Goal: Task Accomplishment & Management: Manage account settings

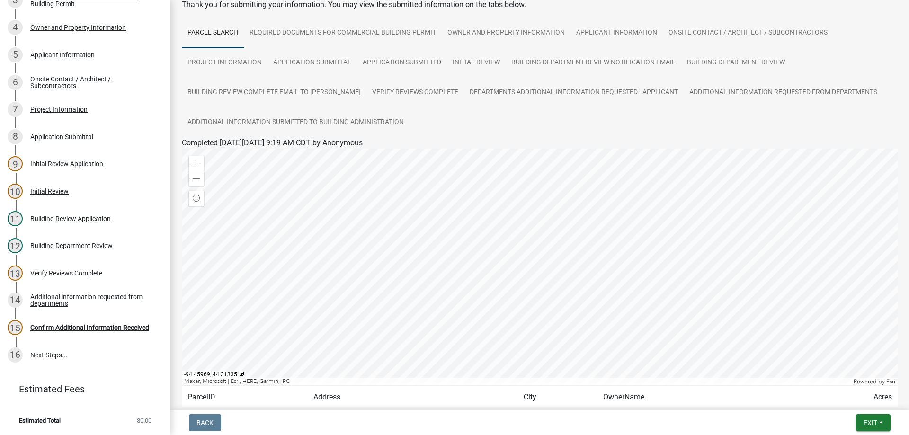
scroll to position [135, 0]
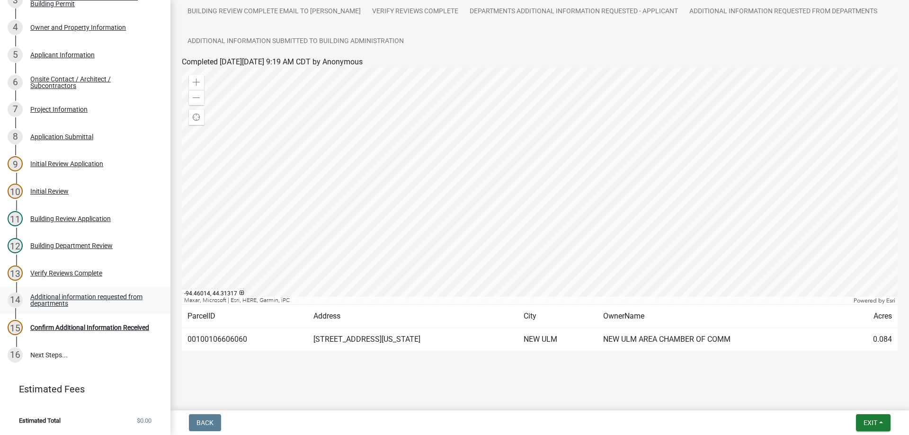
click at [77, 295] on div "Additional information requested from departments" at bounding box center [92, 300] width 125 height 13
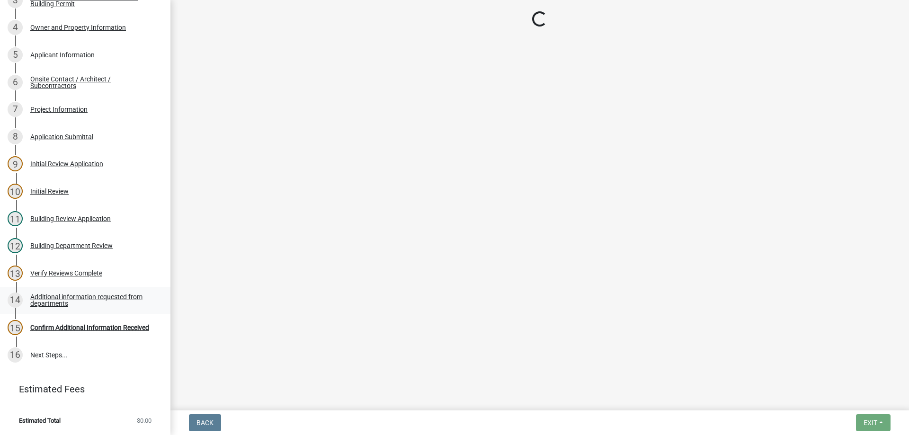
scroll to position [0, 0]
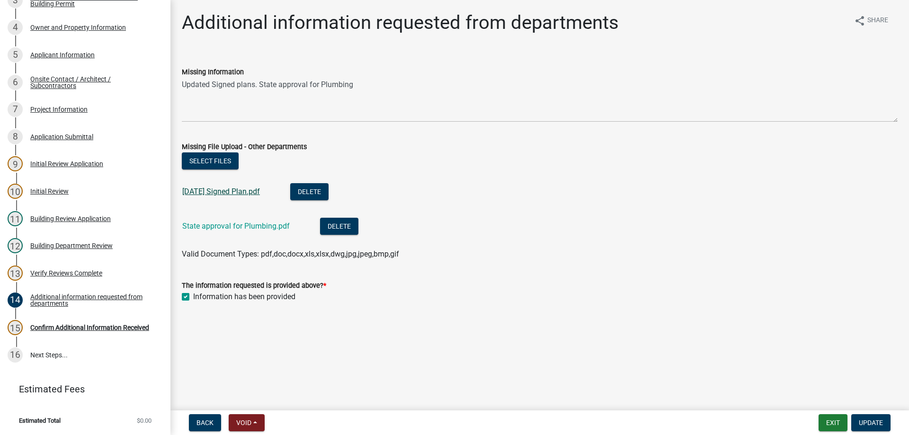
click at [242, 194] on link "6-11-25 Signed Plan.pdf" at bounding box center [221, 191] width 78 height 9
click at [246, 228] on link "State approval for Plumbing.pdf" at bounding box center [235, 226] width 107 height 9
click at [91, 325] on div "Confirm Additional Information Received" at bounding box center [89, 327] width 119 height 7
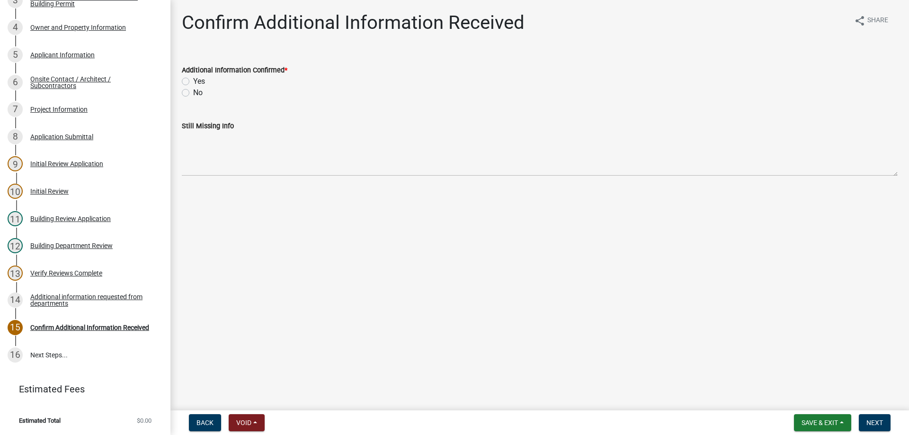
click at [193, 81] on label "Yes" at bounding box center [199, 81] width 12 height 11
click at [193, 81] on input "Yes" at bounding box center [196, 79] width 6 height 6
radio input "true"
click at [878, 423] on span "Next" at bounding box center [874, 423] width 17 height 8
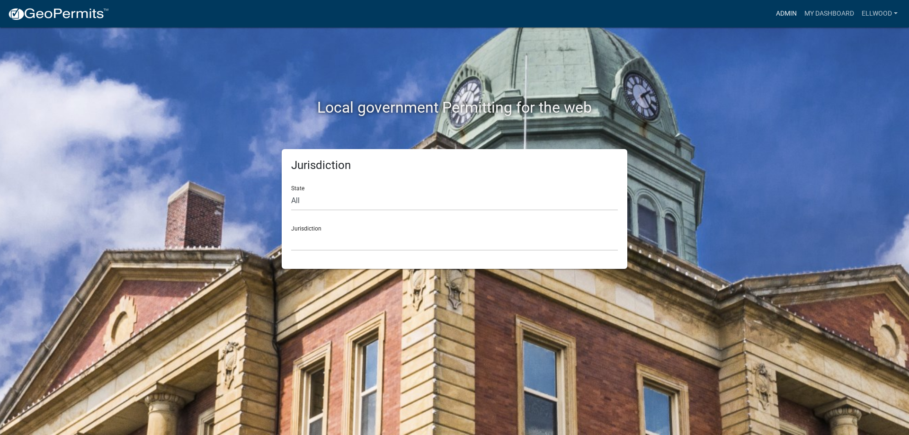
click at [779, 9] on link "Admin" at bounding box center [786, 14] width 28 height 18
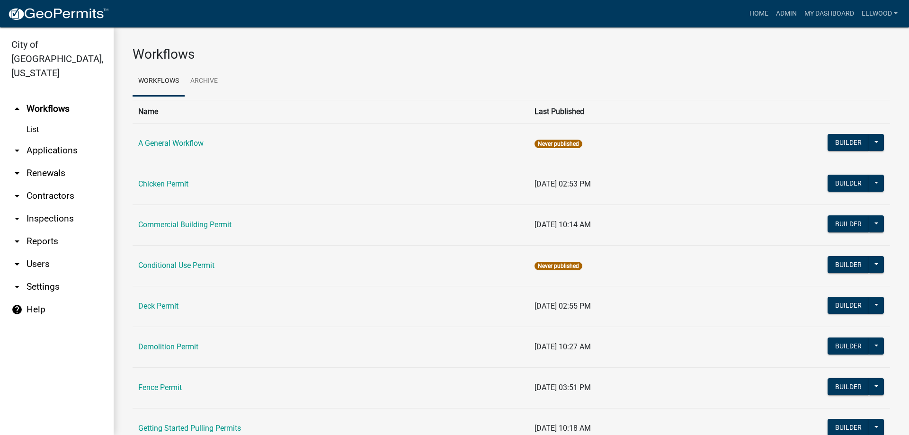
click at [57, 139] on link "arrow_drop_down Applications" at bounding box center [57, 150] width 114 height 23
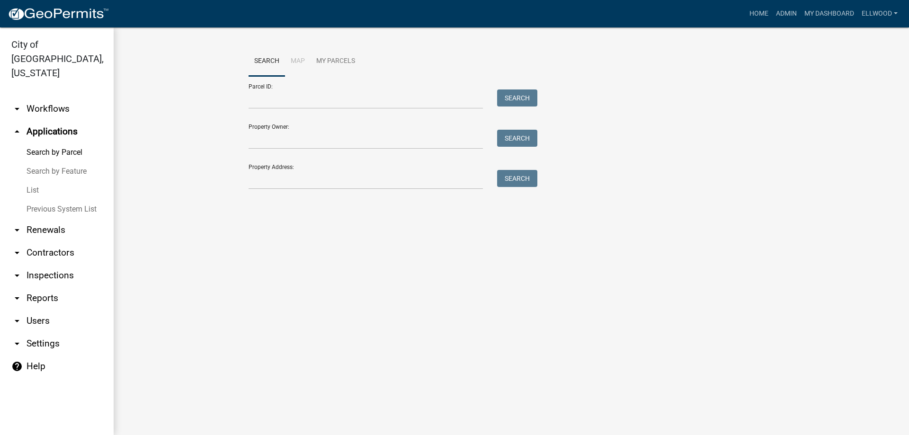
click at [39, 200] on link "Previous System List" at bounding box center [57, 209] width 114 height 19
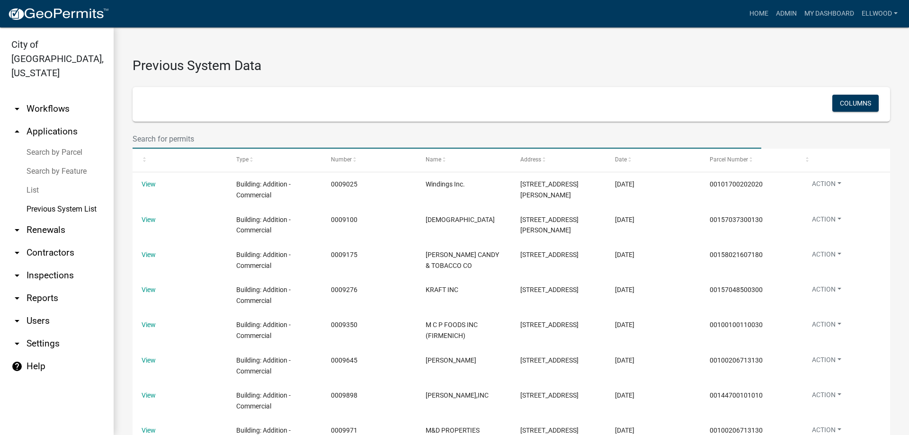
click at [162, 140] on input "text" at bounding box center [447, 138] width 629 height 19
type input "1995"
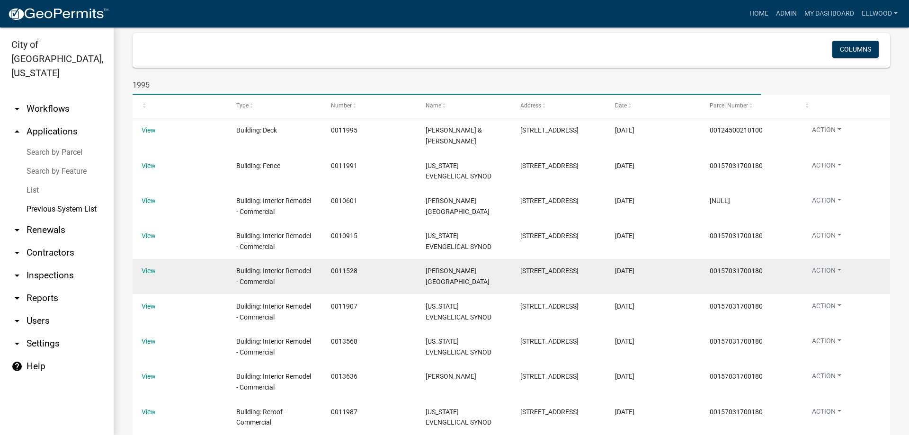
scroll to position [108, 0]
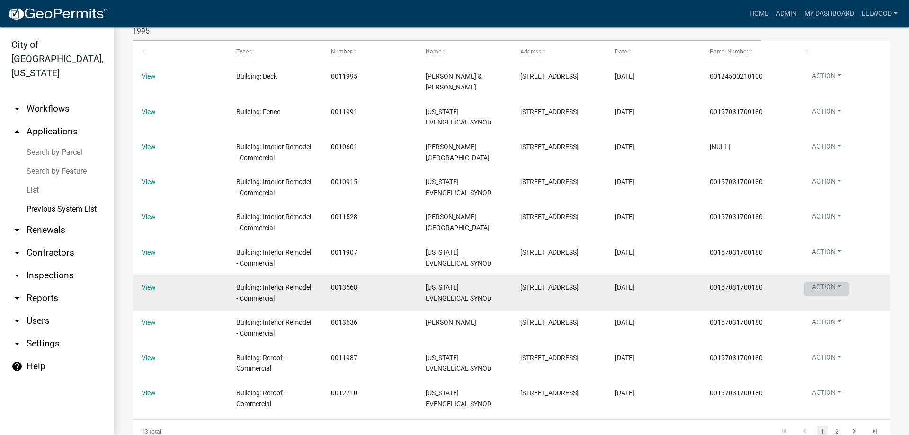
click at [831, 296] on button "Action" at bounding box center [826, 289] width 45 height 14
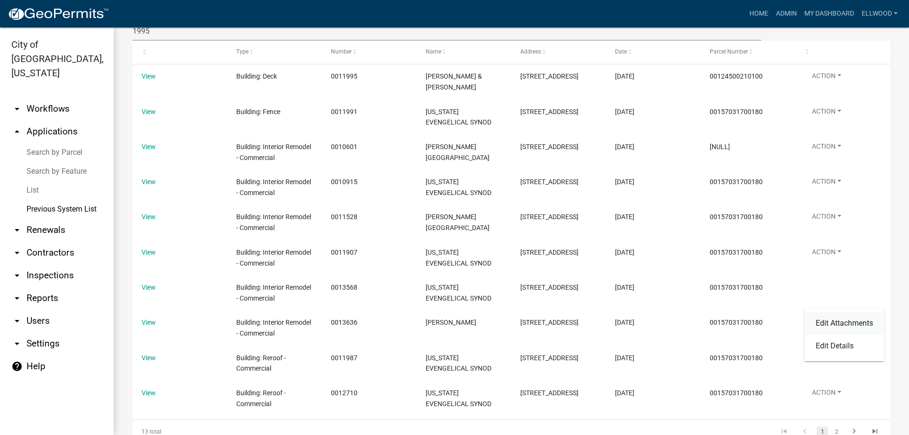
click at [825, 325] on link "Edit Attachments" at bounding box center [844, 323] width 80 height 23
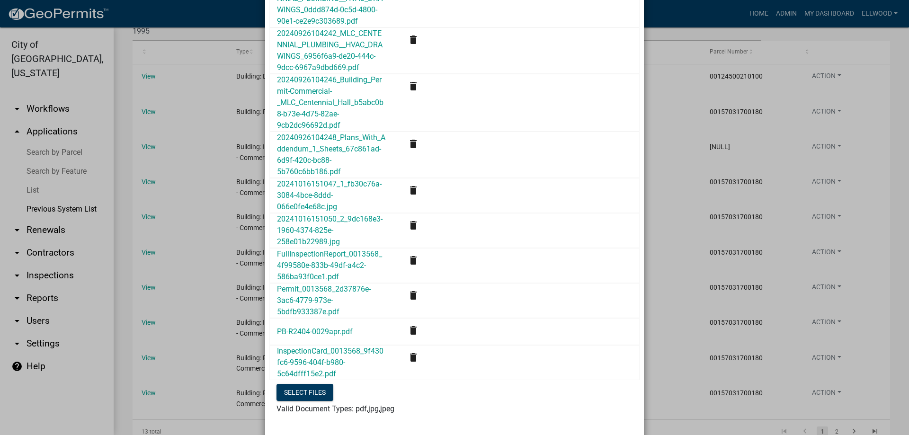
scroll to position [174, 0]
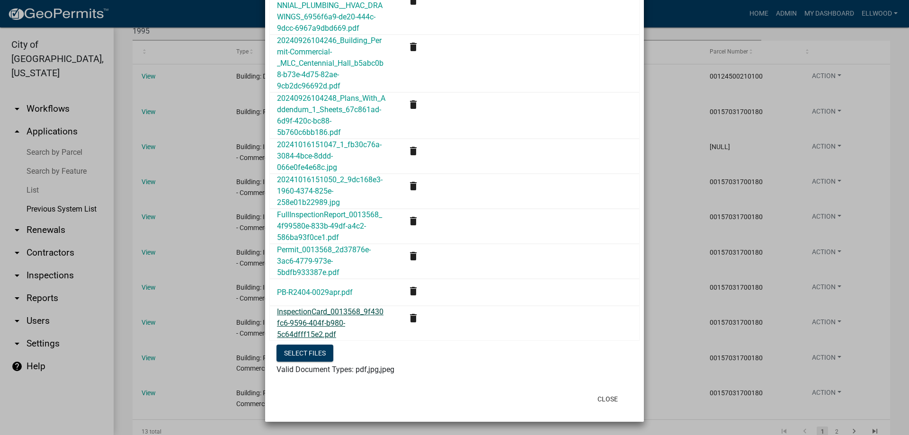
click at [329, 310] on link "InspectionCard_0013568_9f430fc6-9596-404f-b980-5c64dfff15e2.pdf" at bounding box center [330, 323] width 107 height 32
click at [321, 262] on link "Permit_0013568_2d37876e-3ac6-4779-973e-5bdfb933387e.pdf" at bounding box center [324, 261] width 94 height 32
click at [611, 396] on button "Close" at bounding box center [608, 399] width 36 height 17
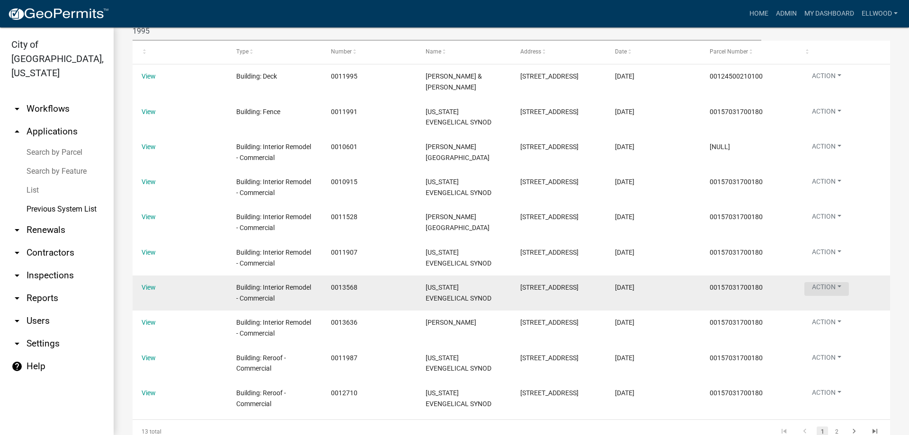
click at [837, 296] on button "Action" at bounding box center [826, 289] width 45 height 14
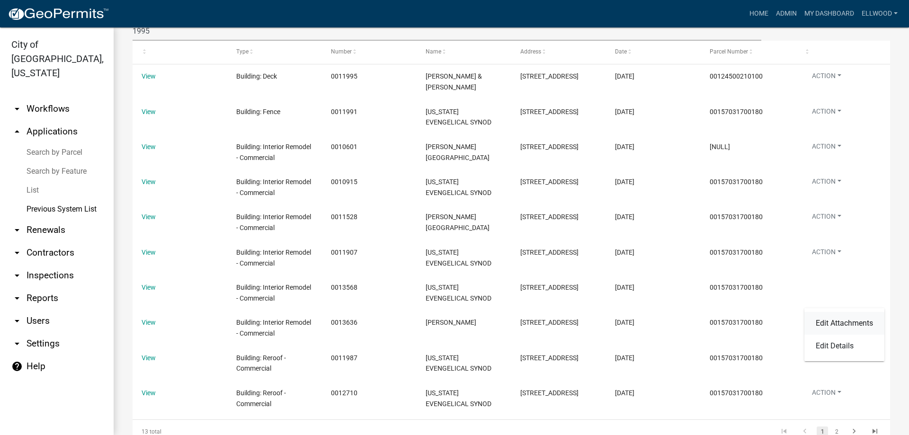
click at [828, 322] on link "Edit Attachments" at bounding box center [844, 323] width 80 height 23
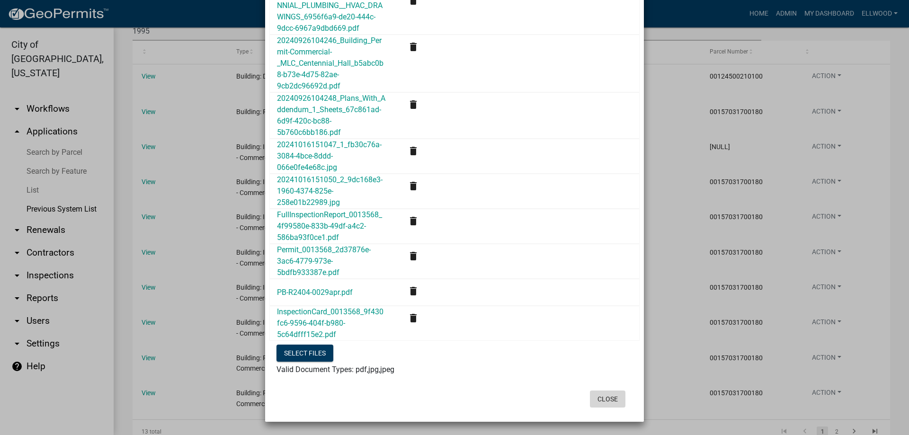
click at [620, 397] on button "Close" at bounding box center [608, 399] width 36 height 17
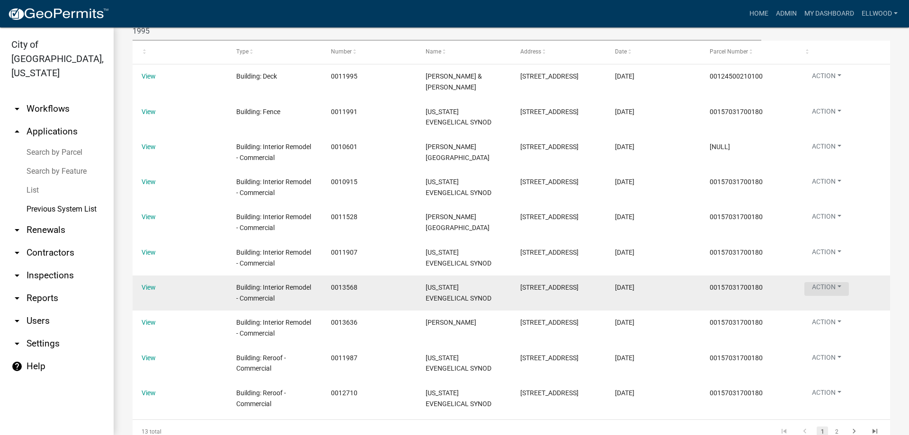
click at [845, 296] on button "Action" at bounding box center [826, 289] width 45 height 14
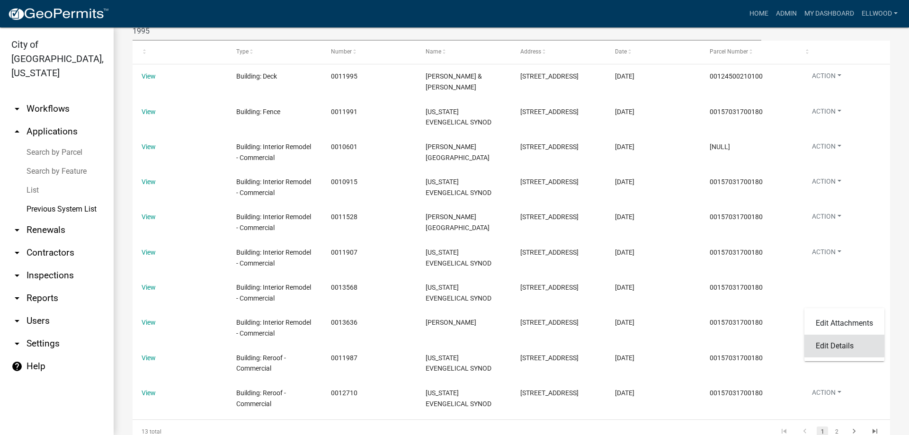
click at [836, 342] on link "Edit Details" at bounding box center [844, 346] width 80 height 23
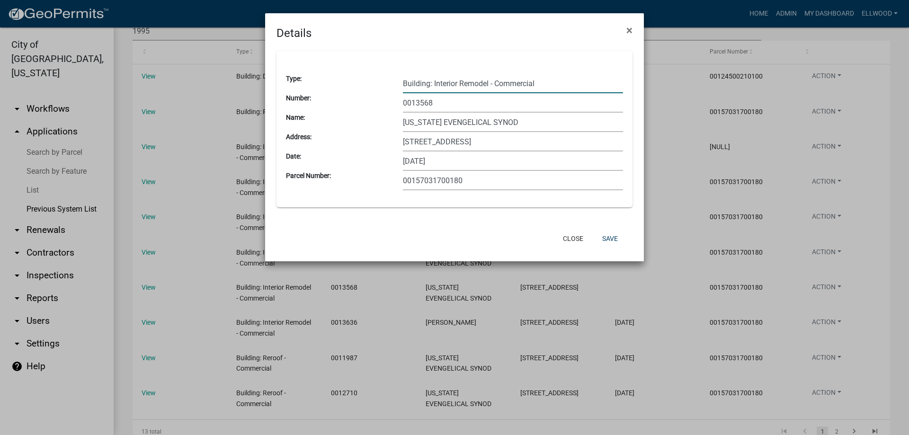
click at [556, 85] on input "Building: Interior Remodel - Commercial" at bounding box center [513, 83] width 220 height 19
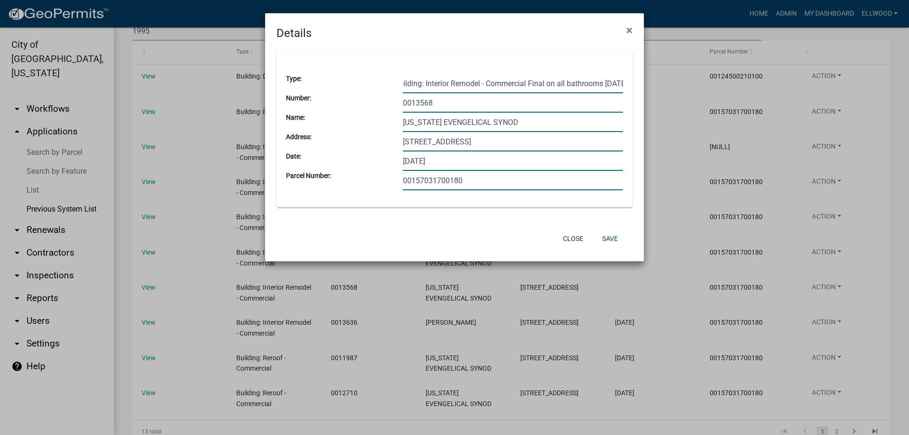
scroll to position [0, 13]
type input "Building: Interior Remodel - Commercial Final on all bathrooms [DATE]"
click at [616, 241] on button "Save" at bounding box center [610, 238] width 31 height 17
